Goal: Task Accomplishment & Management: Use online tool/utility

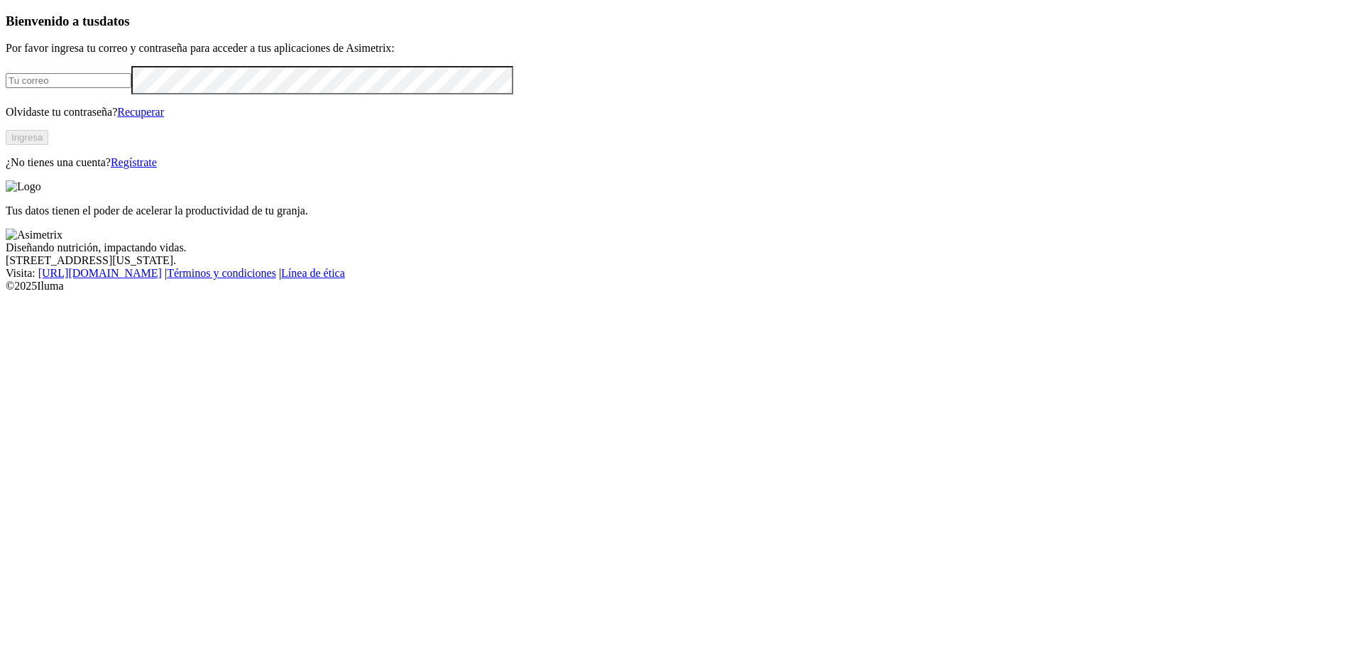
type input "[EMAIL_ADDRESS][DOMAIN_NAME]"
click at [48, 145] on button "Ingresa" at bounding box center [27, 137] width 43 height 15
